Goal: Task Accomplishment & Management: Use online tool/utility

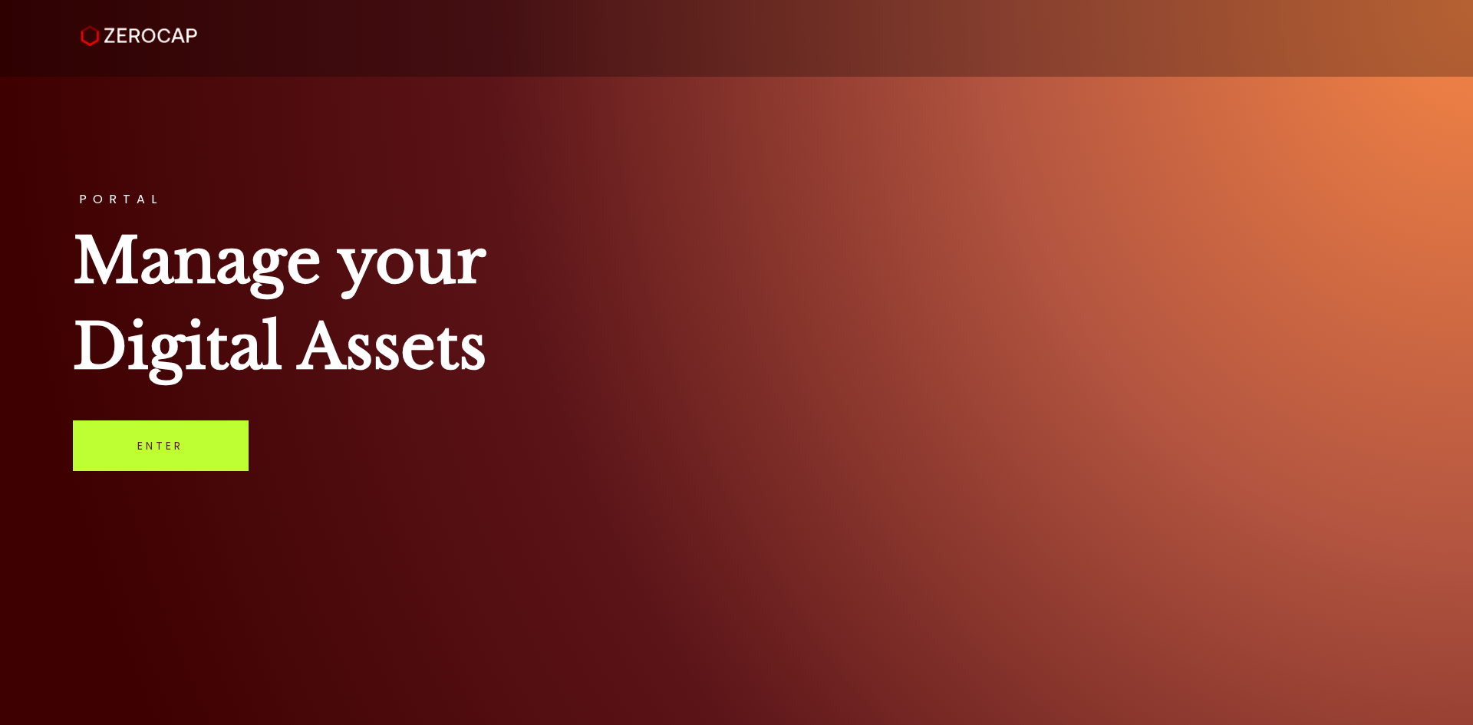
drag, startPoint x: 197, startPoint y: 410, endPoint x: 211, endPoint y: 440, distance: 33.6
click at [208, 431] on div "PORTAL Manage your Digital Assets Enter" at bounding box center [736, 362] width 1473 height 725
click at [211, 440] on link "Enter" at bounding box center [161, 445] width 176 height 51
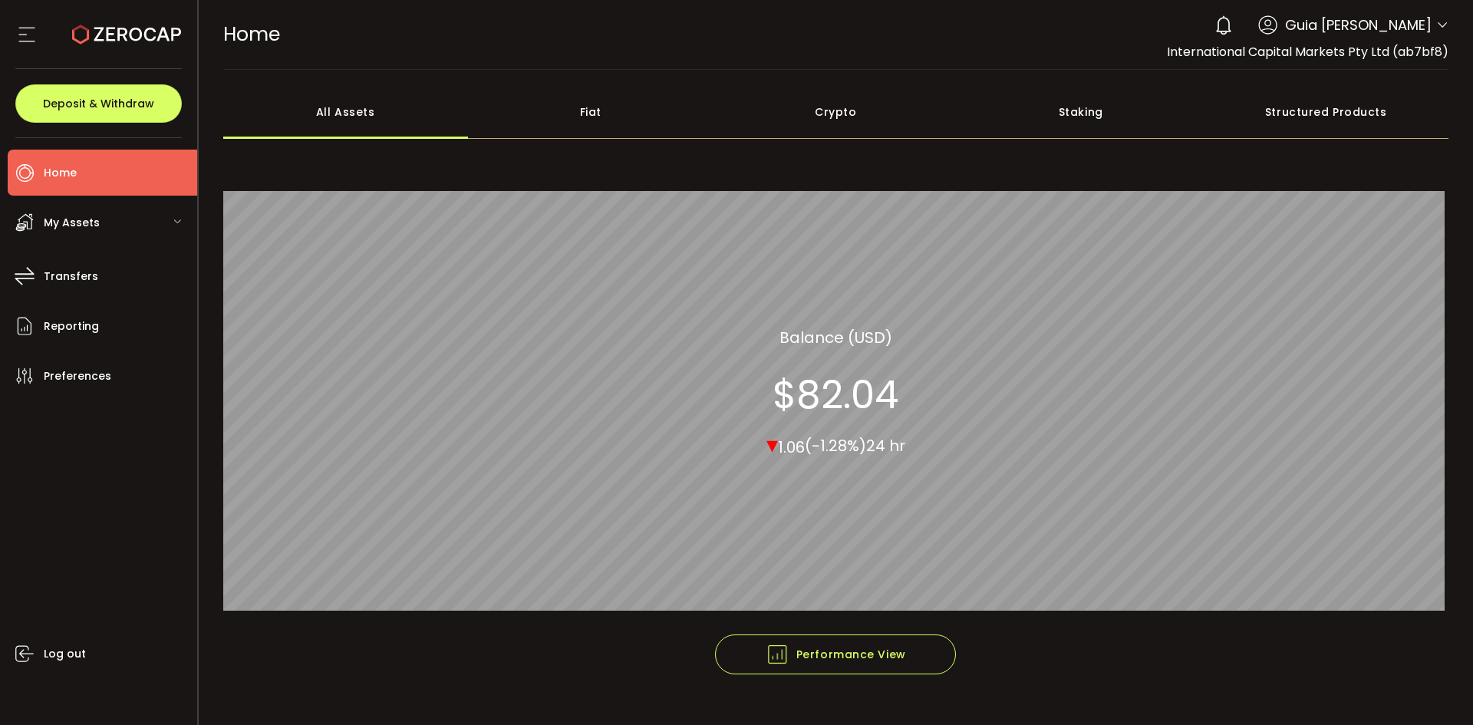
click at [1448, 24] on header "PDF is being processed and will download to your computer HOME Buy Power $0.00 …" at bounding box center [836, 35] width 1275 height 70
click at [1437, 23] on icon at bounding box center [1442, 25] width 12 height 12
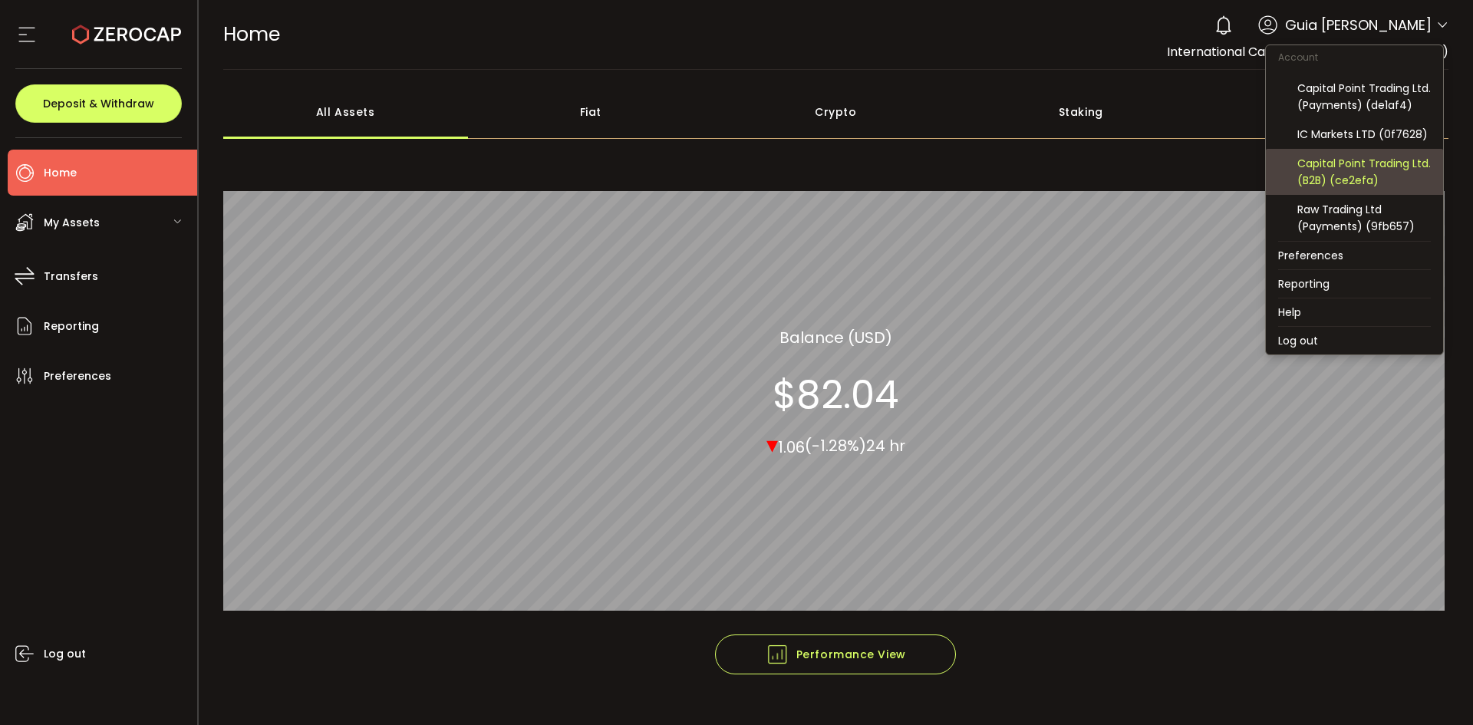
scroll to position [164, 0]
click at [1392, 176] on div "Capital Point Trading Ltd. (B2B) (ce2efa)" at bounding box center [1363, 172] width 133 height 34
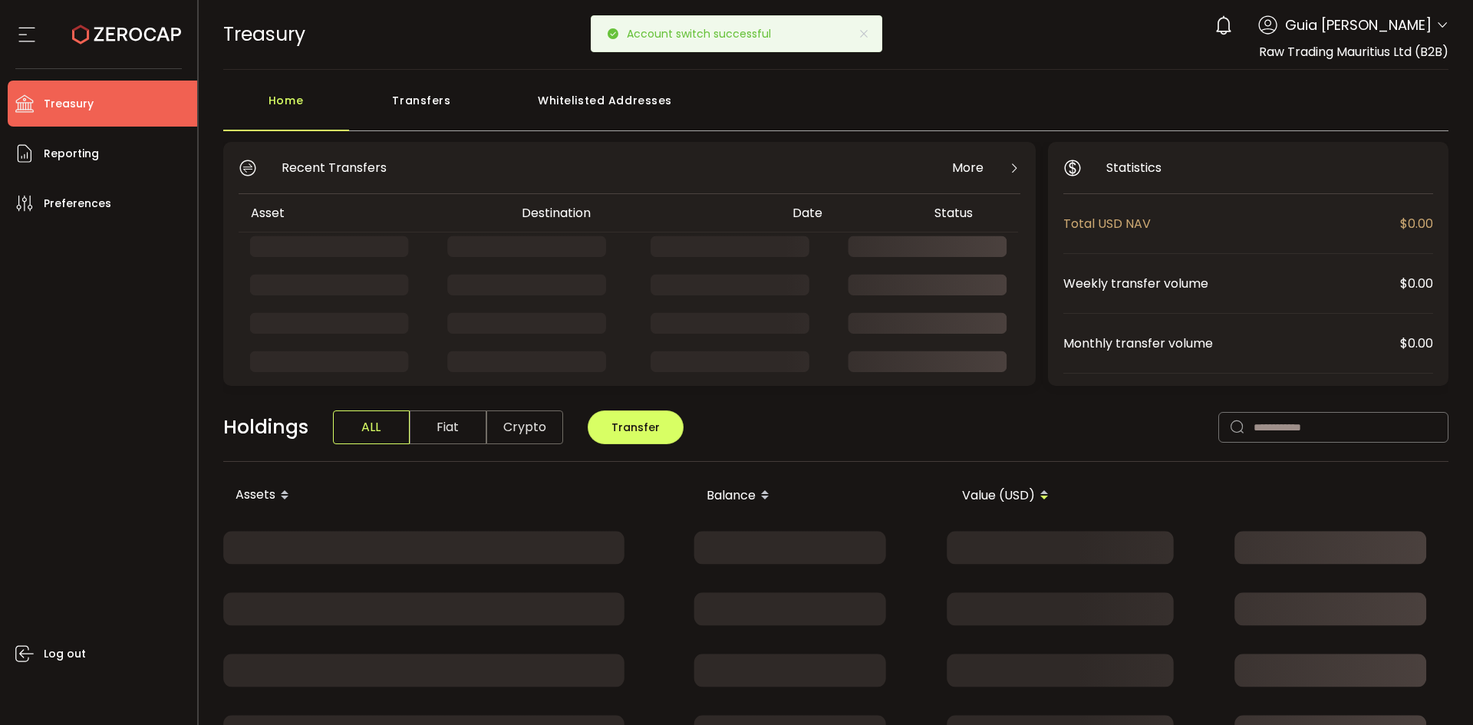
click at [94, 106] on li "Treasury" at bounding box center [102, 104] width 189 height 46
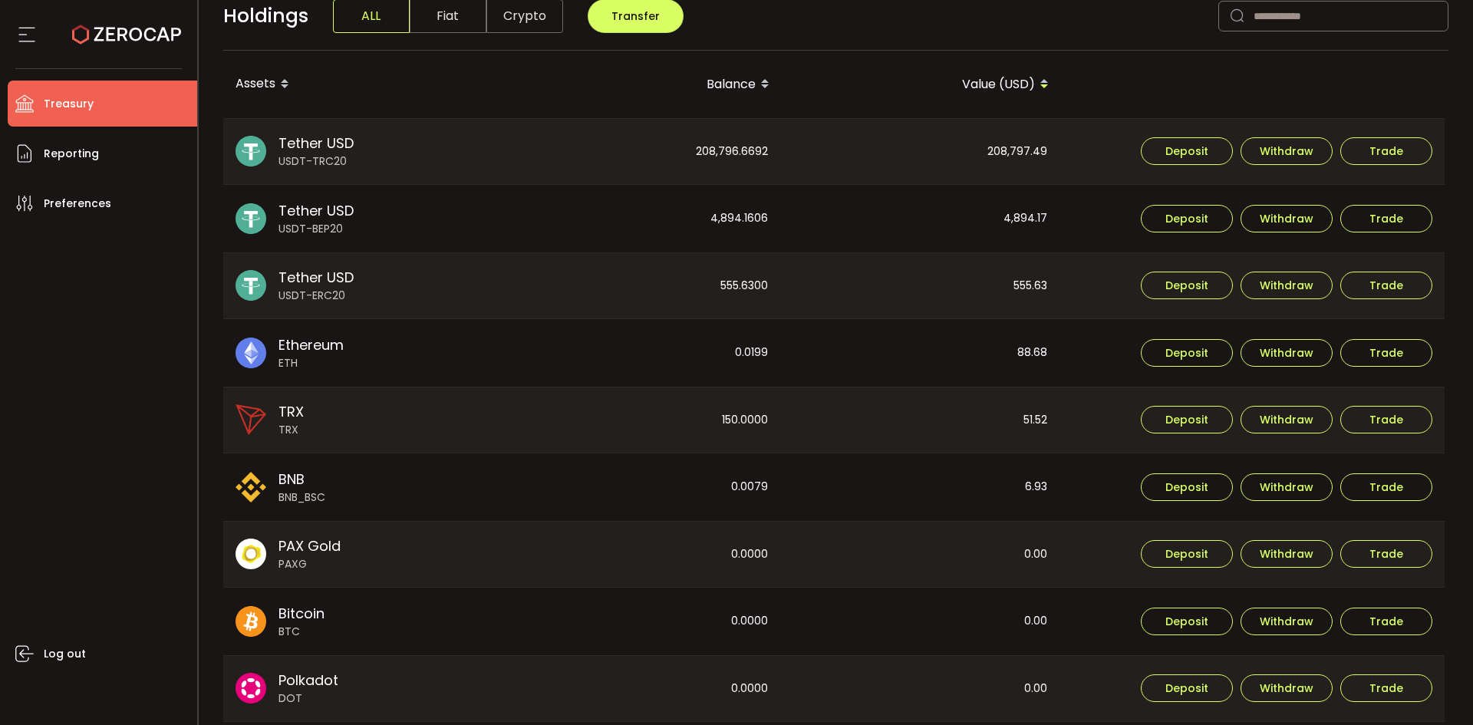
scroll to position [384, 0]
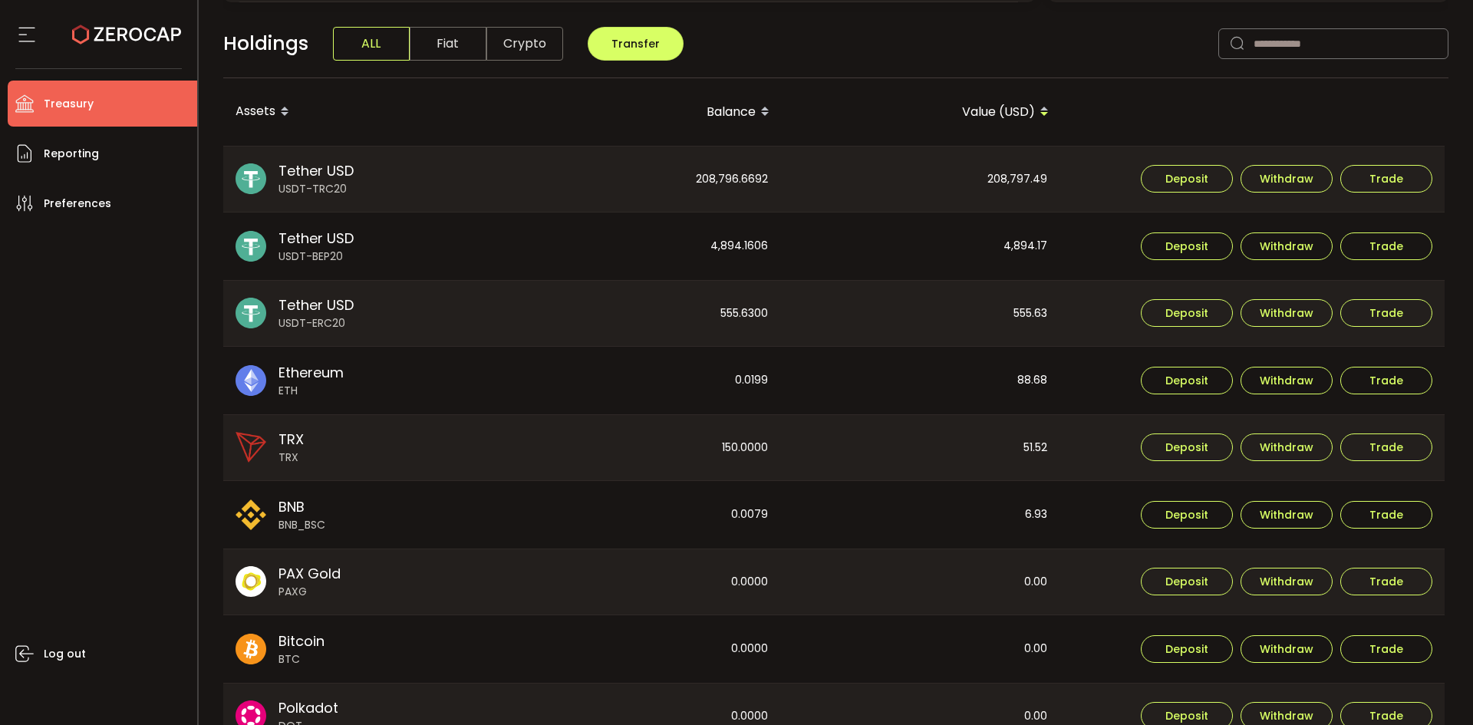
click at [1020, 180] on div "208,797.49" at bounding box center [921, 180] width 278 height 66
copy div "208,797.49"
click at [1029, 235] on div "4,894.17" at bounding box center [921, 246] width 278 height 68
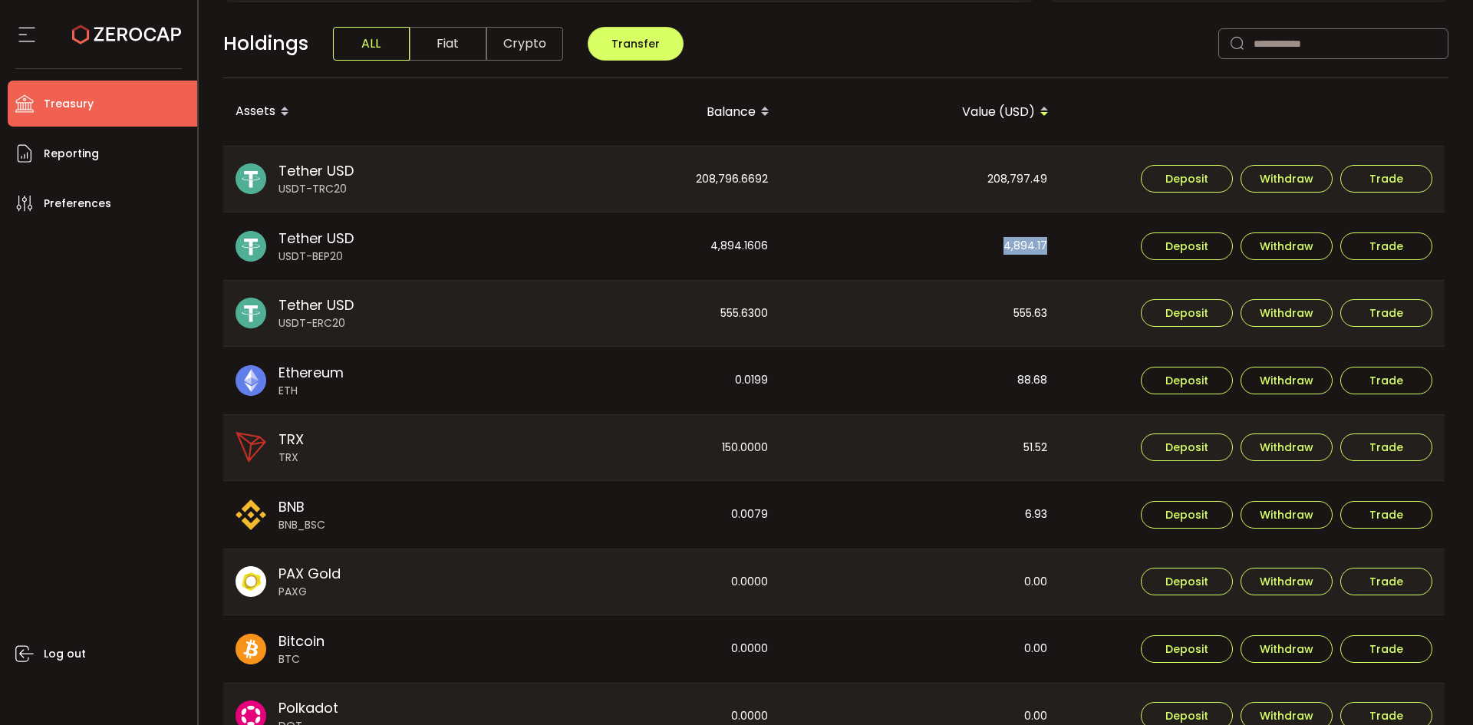
copy div "4,894.17"
click at [1023, 312] on div "555.63" at bounding box center [921, 314] width 278 height 66
copy div "555.63"
click at [1017, 372] on div "88.68" at bounding box center [921, 381] width 278 height 68
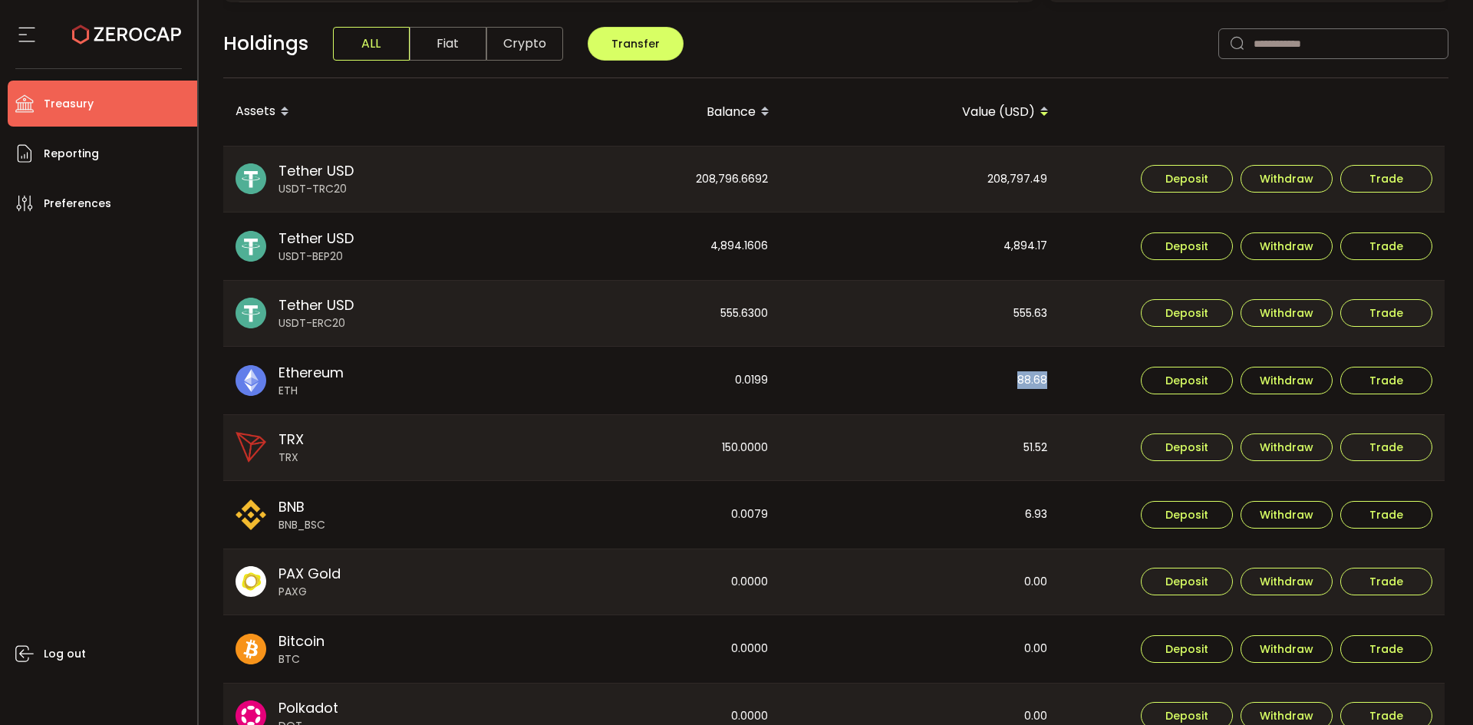
click at [1017, 372] on div "88.68" at bounding box center [921, 381] width 278 height 68
click at [715, 188] on div "208,796.6692" at bounding box center [641, 180] width 278 height 66
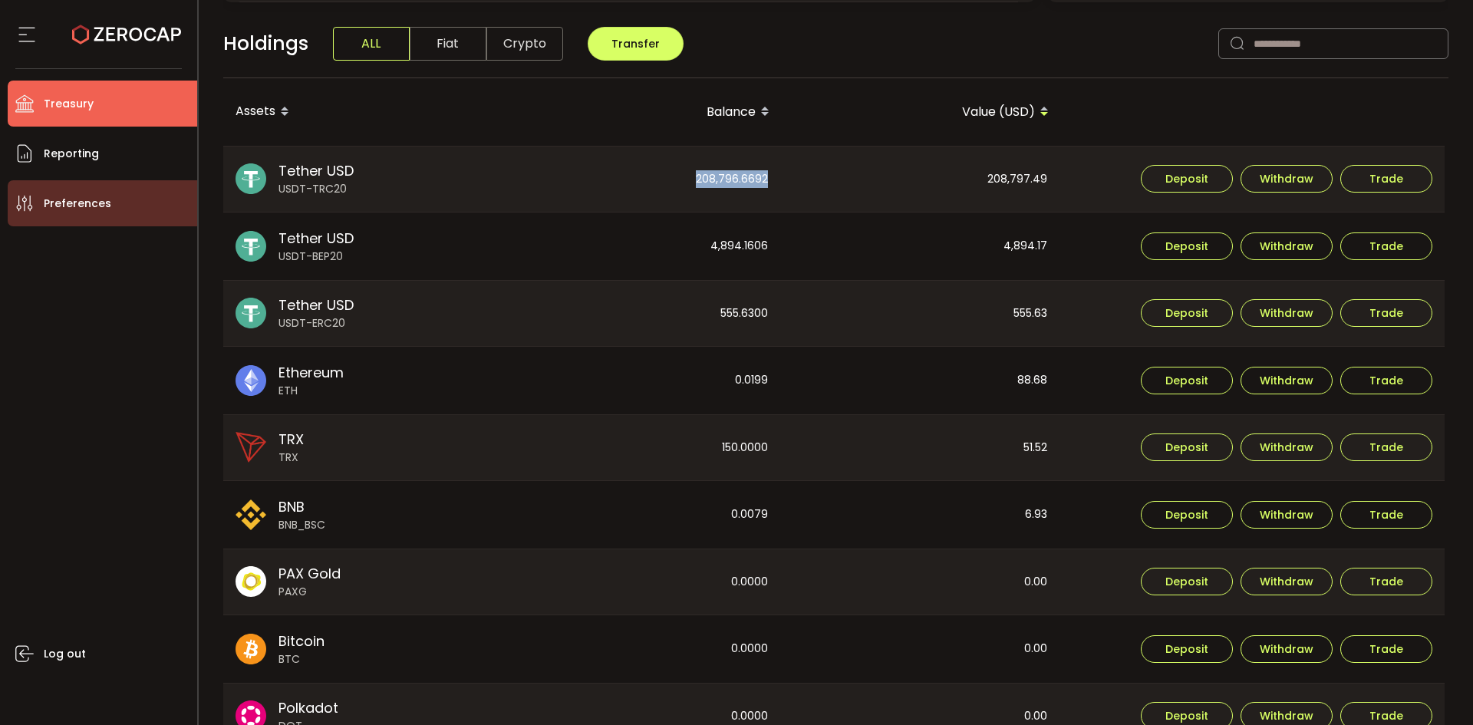
copy div "208,796.6692"
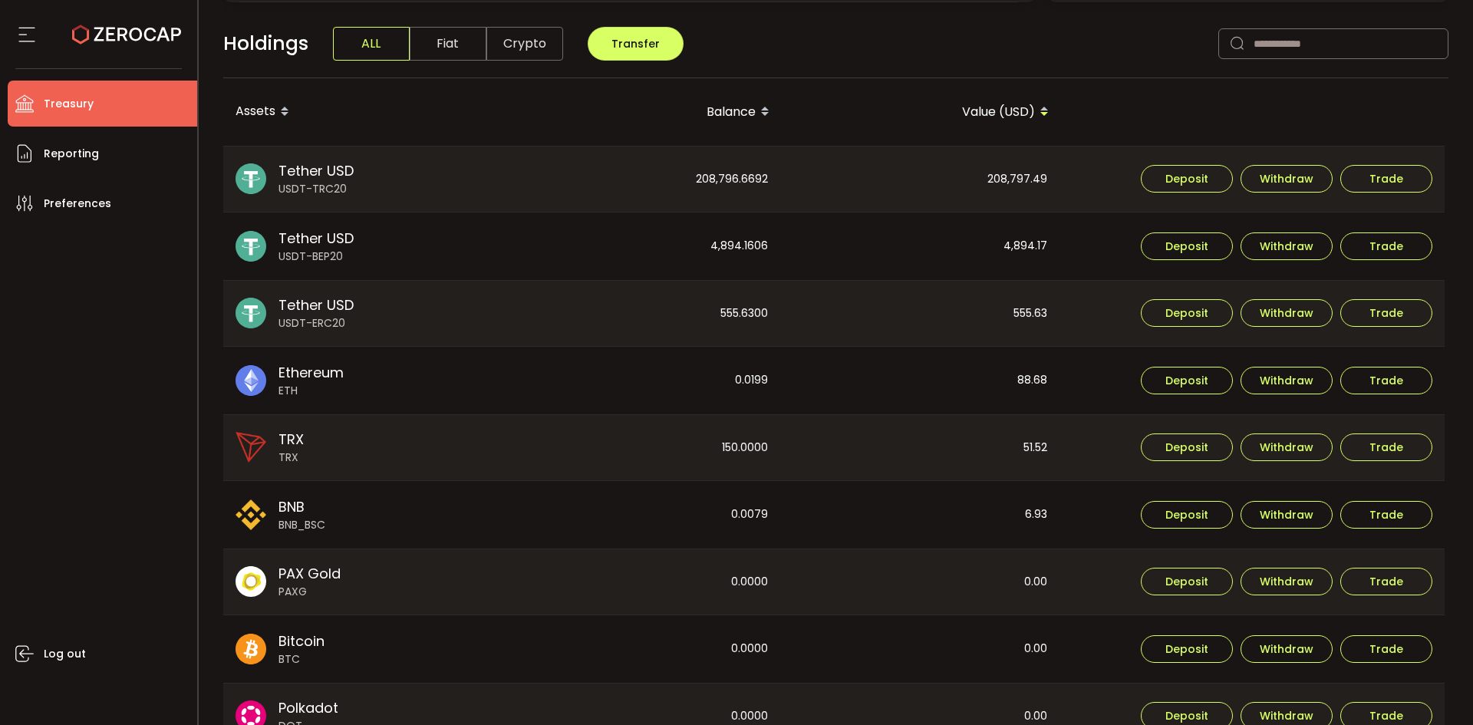
drag, startPoint x: 883, startPoint y: 297, endPoint x: 784, endPoint y: 268, distance: 103.2
click at [838, 288] on div "555.63" at bounding box center [921, 314] width 278 height 66
click at [721, 233] on div "4,894.1606" at bounding box center [641, 246] width 278 height 68
copy div "4,894.1606"
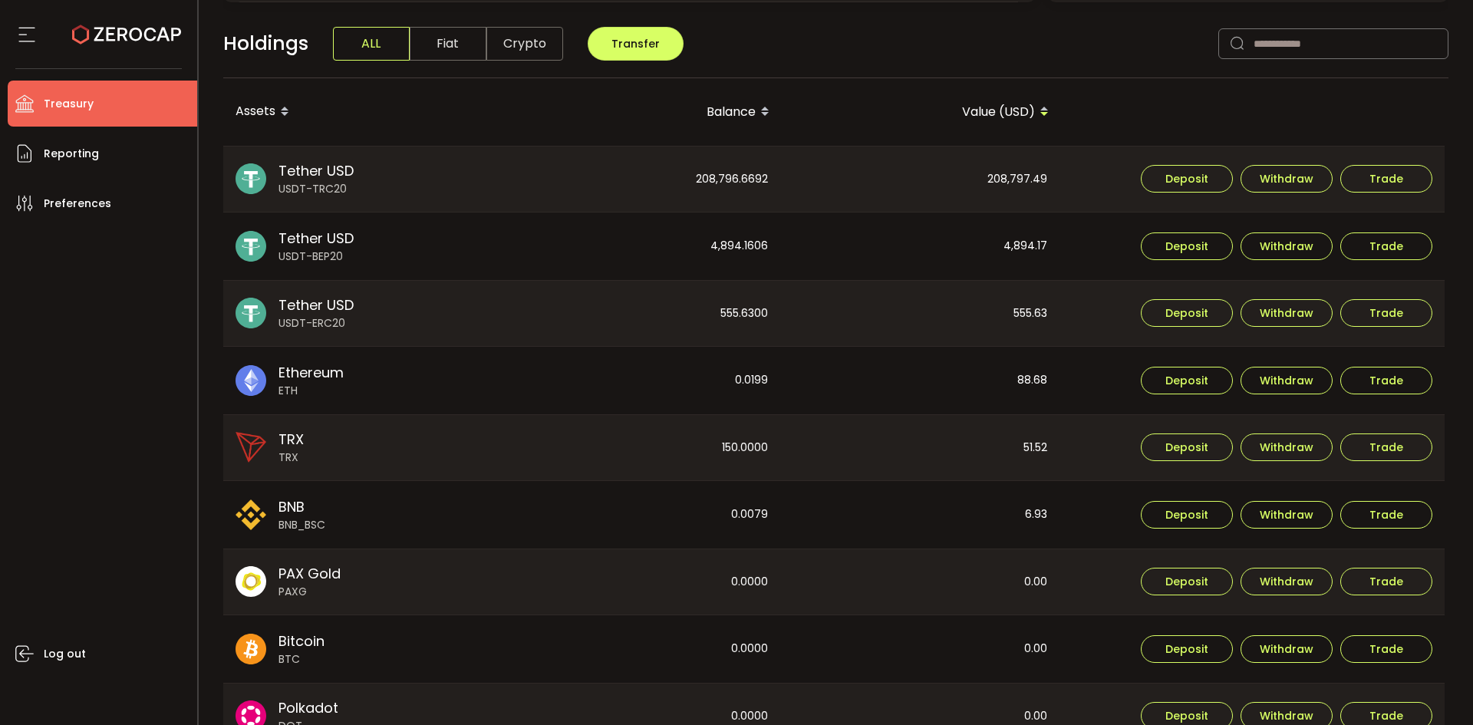
click at [745, 318] on div "555.6300" at bounding box center [641, 314] width 278 height 66
copy div "6"
click at [745, 320] on div "555.6300" at bounding box center [641, 314] width 278 height 66
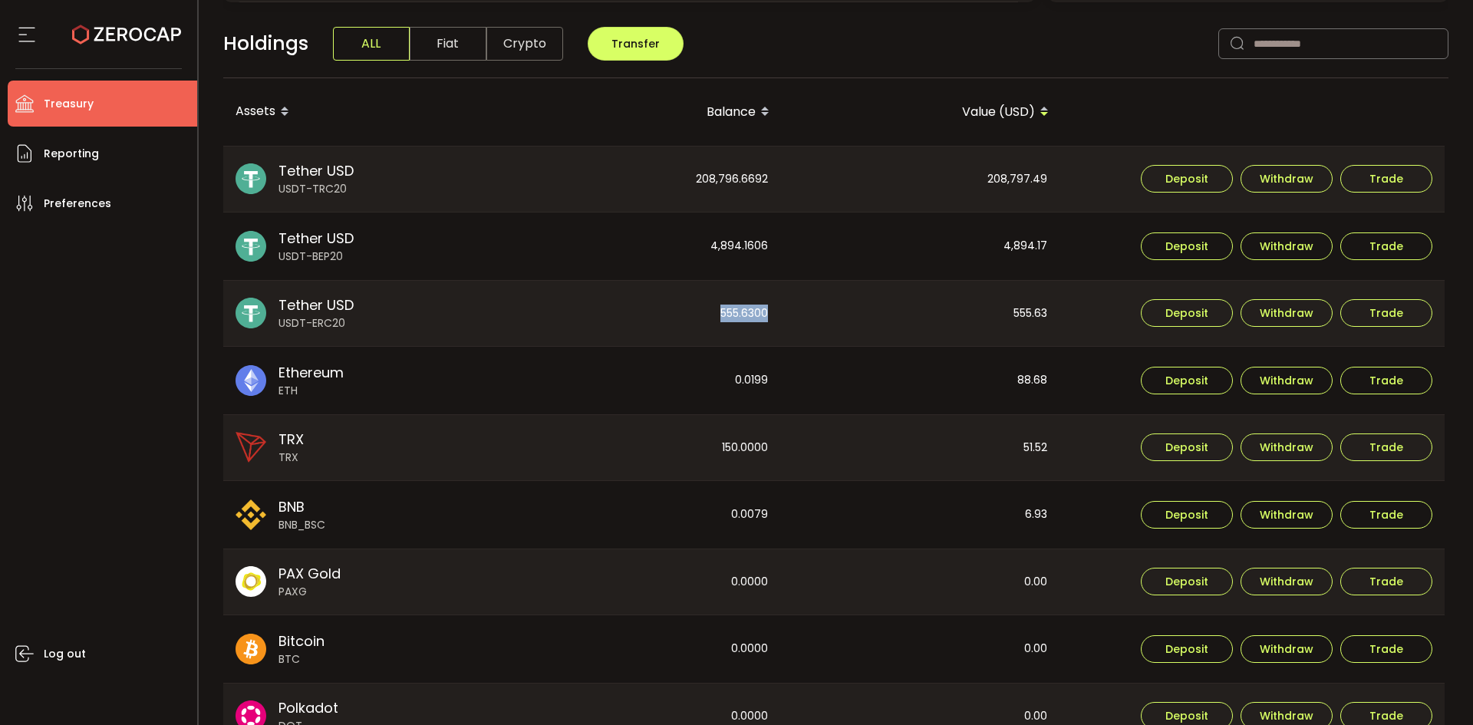
copy div "555.6300"
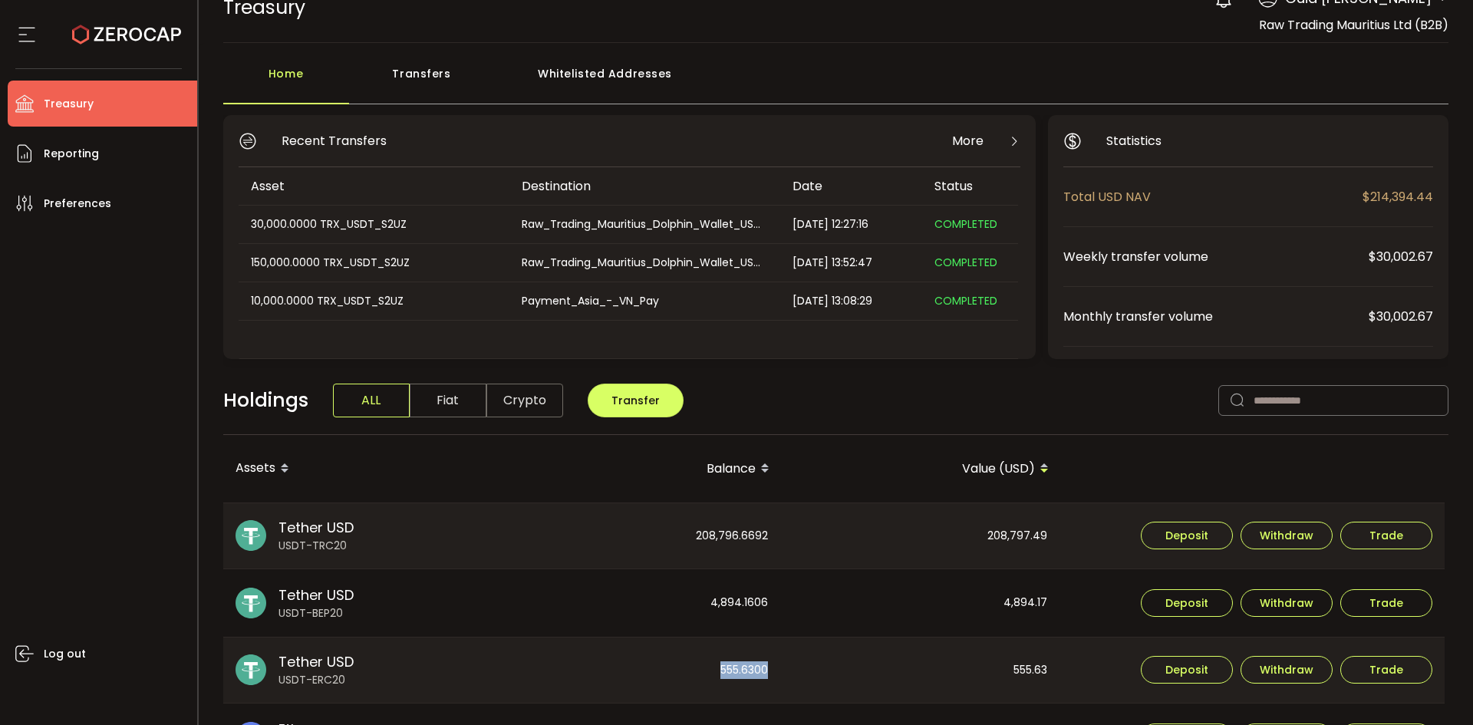
scroll to position [0, 0]
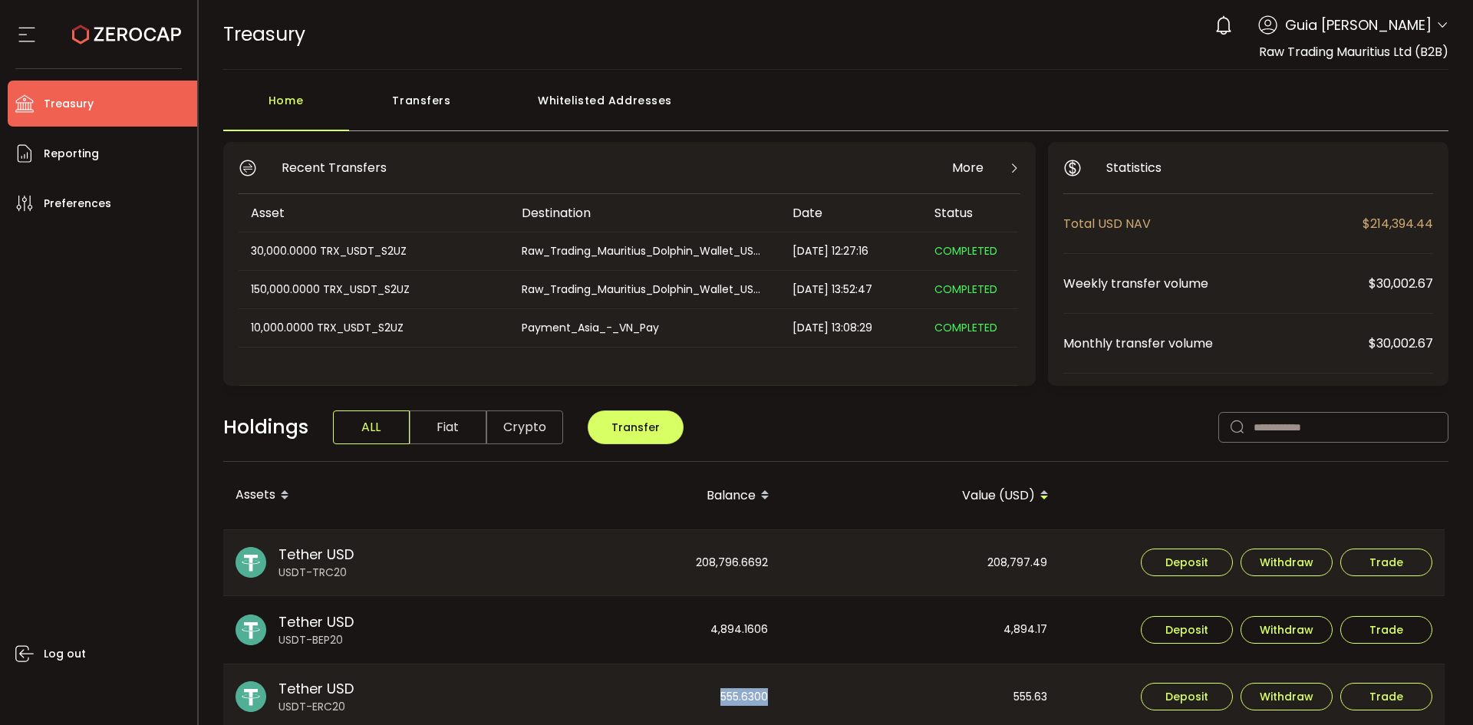
click at [1430, 16] on div "0 Guia [PERSON_NAME] Account International Capital Markets Pty Ltd (ab7bf8) Raw…" at bounding box center [1328, 25] width 242 height 34
click at [1439, 25] on icon at bounding box center [1442, 25] width 12 height 12
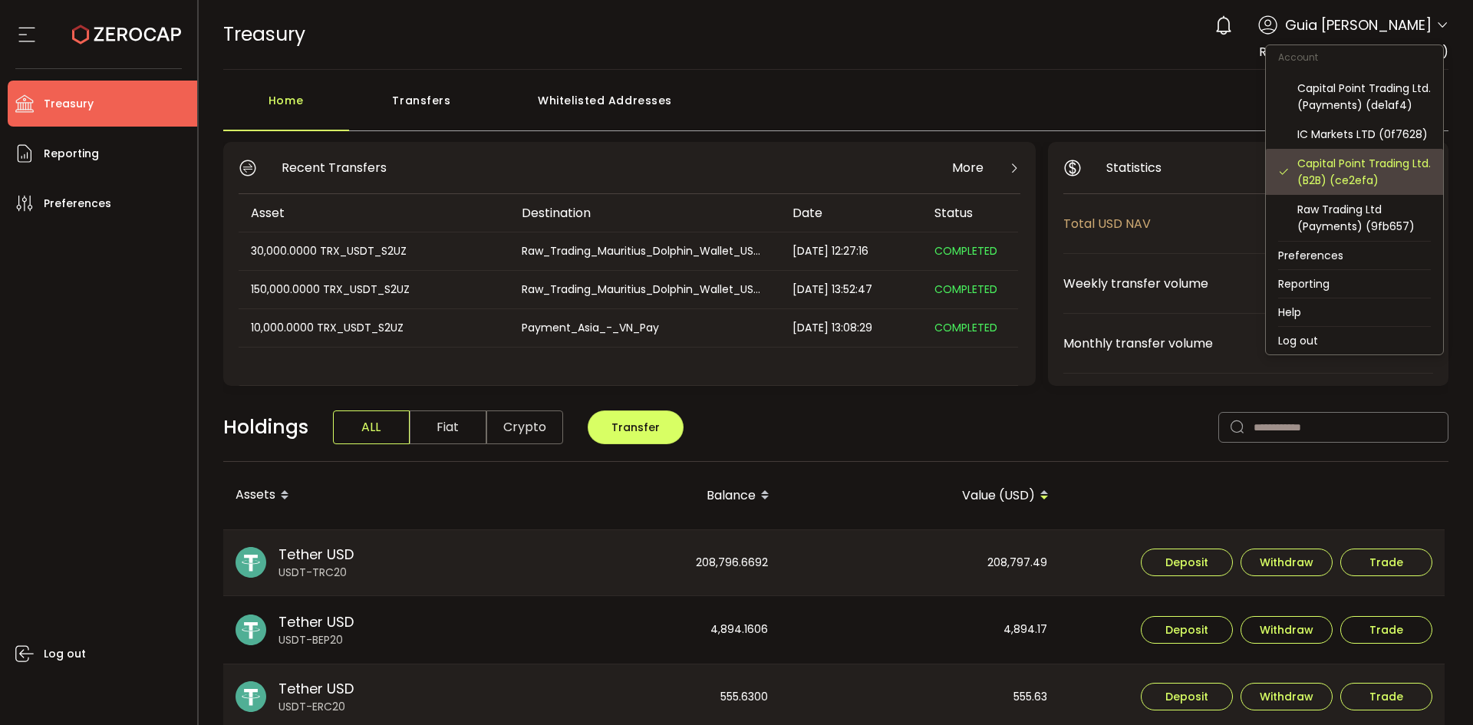
scroll to position [164, 0]
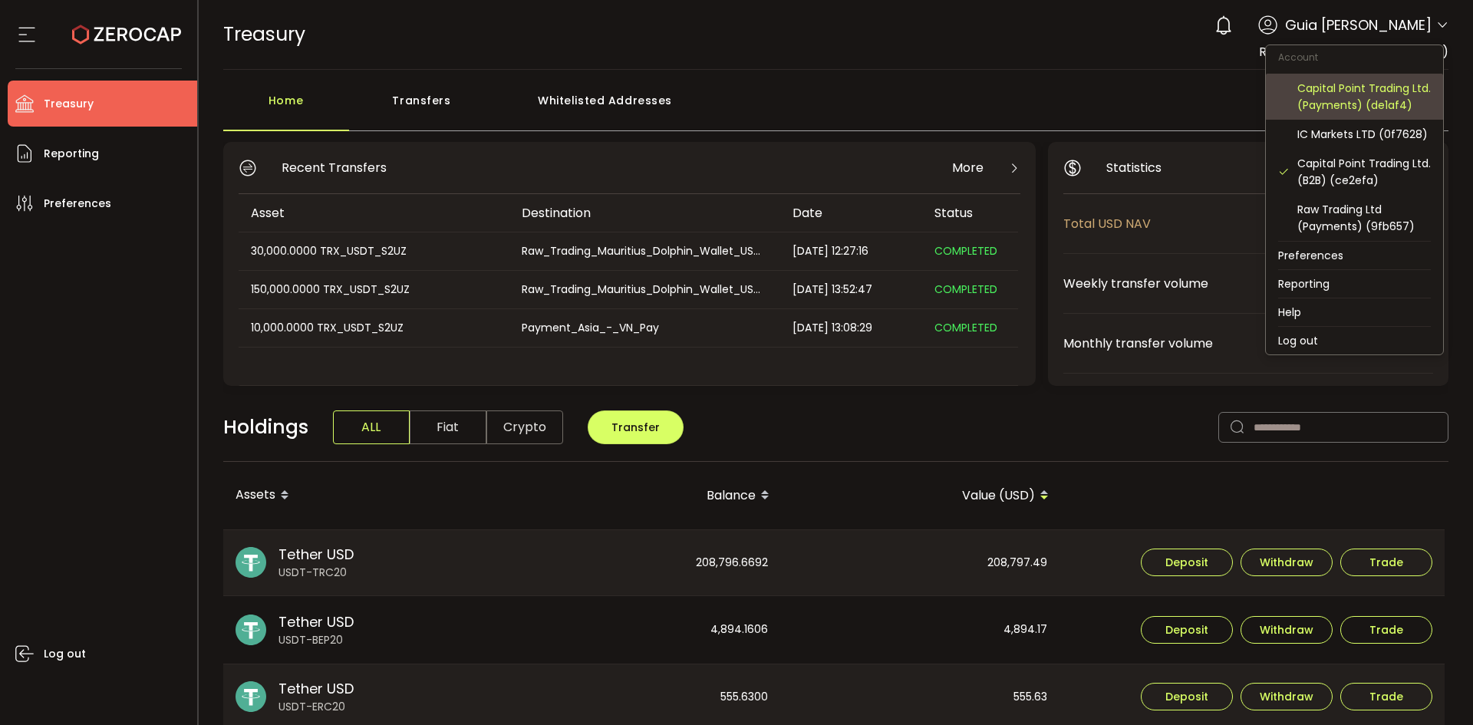
click at [1365, 80] on div "Capital Point Trading Ltd. (Payments) (de1af4)" at bounding box center [1363, 97] width 133 height 34
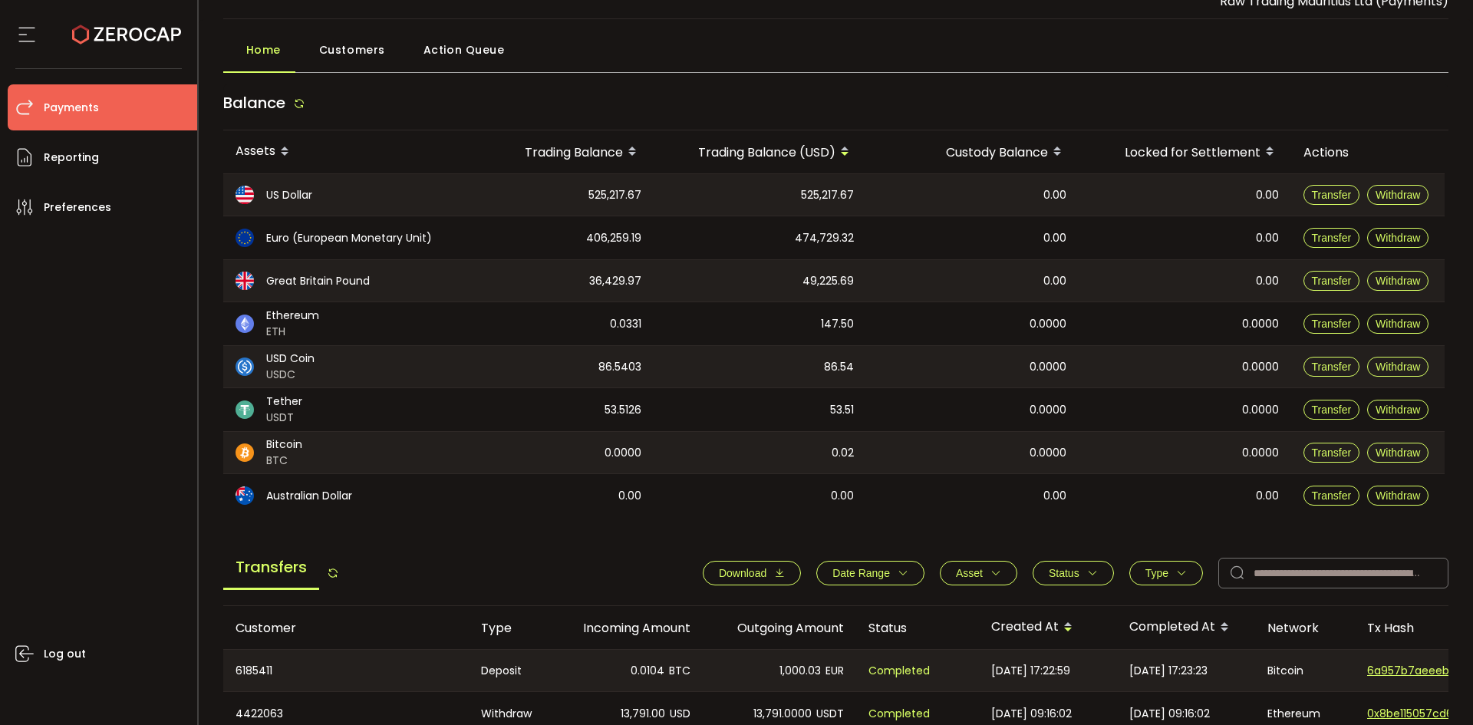
scroll to position [77, 0]
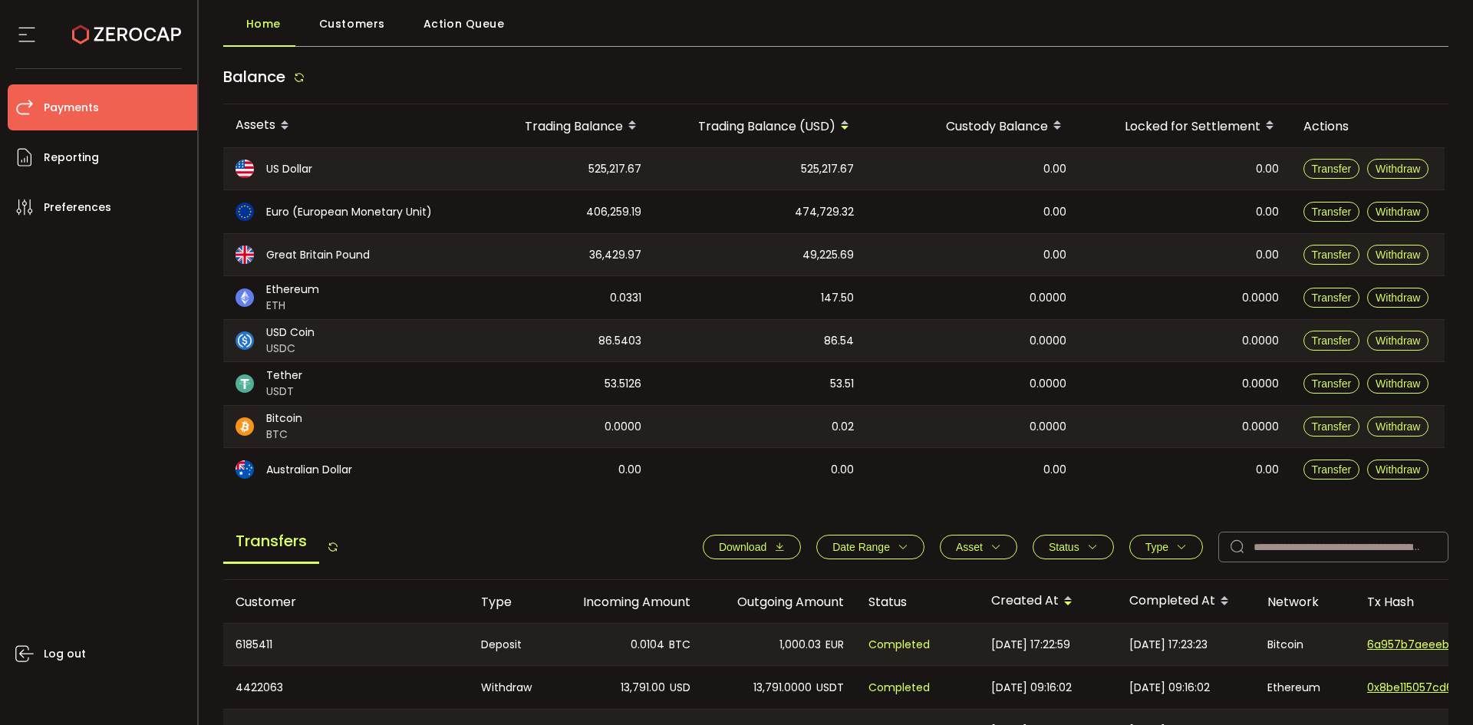
click at [766, 537] on button "Download" at bounding box center [752, 547] width 98 height 25
click at [160, 495] on div "Log out" at bounding box center [102, 471] width 189 height 483
